Goal: Information Seeking & Learning: Learn about a topic

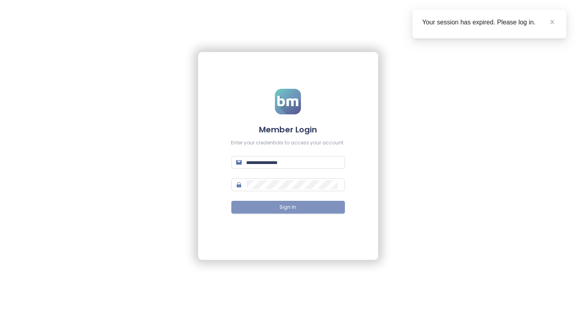
type input "**********"
click at [322, 211] on button "Sign In" at bounding box center [288, 207] width 114 height 13
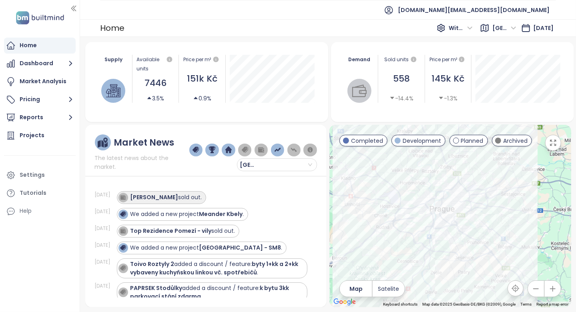
click at [194, 198] on div "[PERSON_NAME] sold out." at bounding box center [167, 197] width 72 height 8
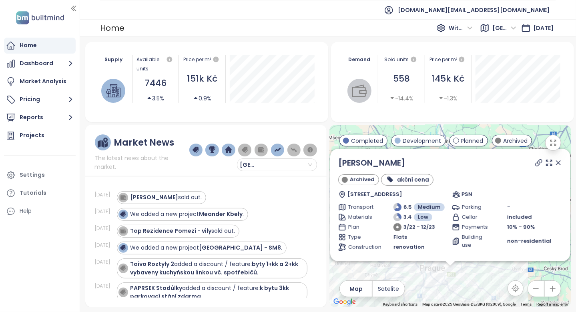
click at [535, 163] on icon at bounding box center [539, 163] width 8 height 8
click at [145, 228] on strong "Top Rezidence Pomezí - vily" at bounding box center [171, 231] width 81 height 8
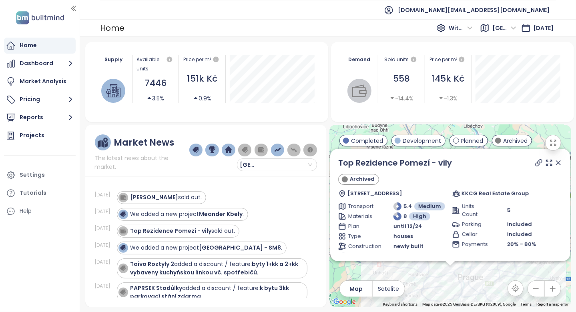
click at [535, 162] on icon at bounding box center [539, 163] width 8 height 8
click at [46, 135] on div "Projects" at bounding box center [40, 136] width 72 height 16
